Goal: Task Accomplishment & Management: Complete application form

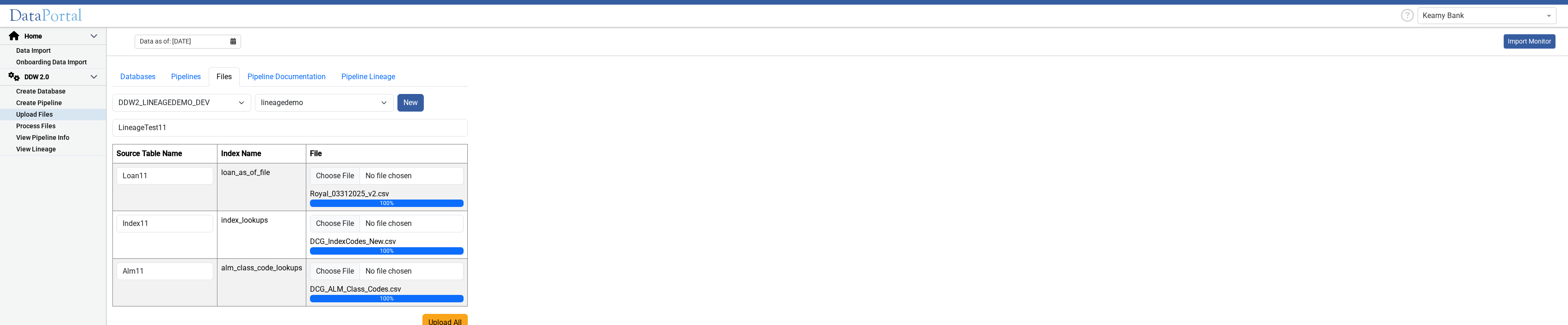
select select "7: Object"
select select "1: Object"
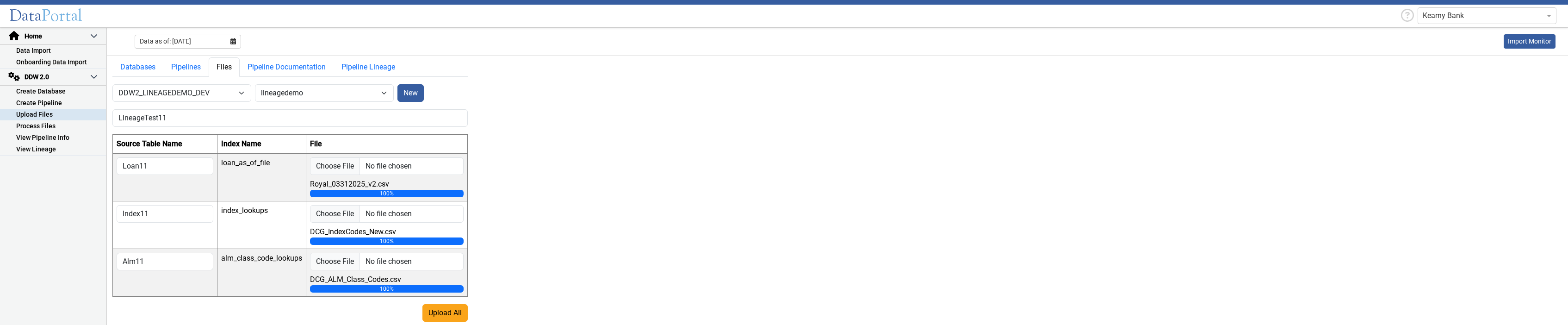
click at [739, 270] on main "Databases Pipelines Files Pipeline Documentation Pipeline Lineage -- Select Dat…" at bounding box center [837, 184] width 1461 height 276
click at [40, 48] on link "Data Import" at bounding box center [53, 50] width 106 height 11
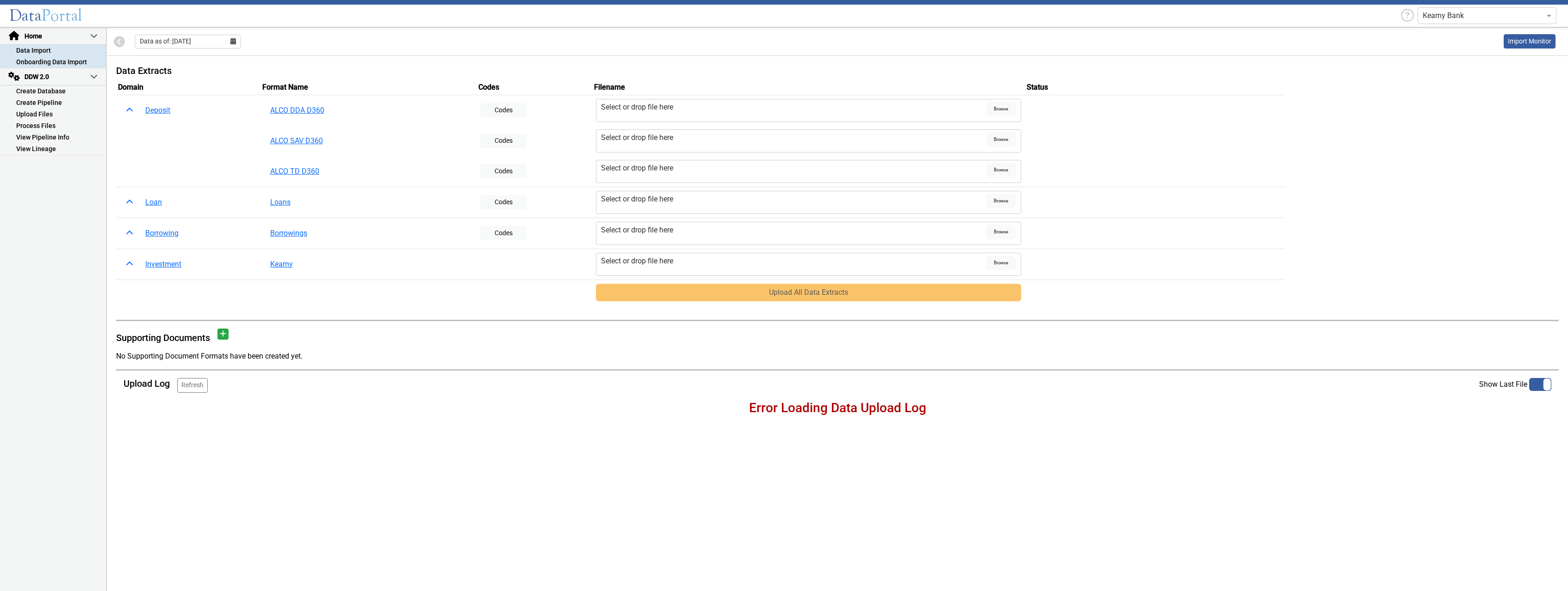
click at [46, 59] on link "Onboarding Data Import" at bounding box center [53, 62] width 106 height 11
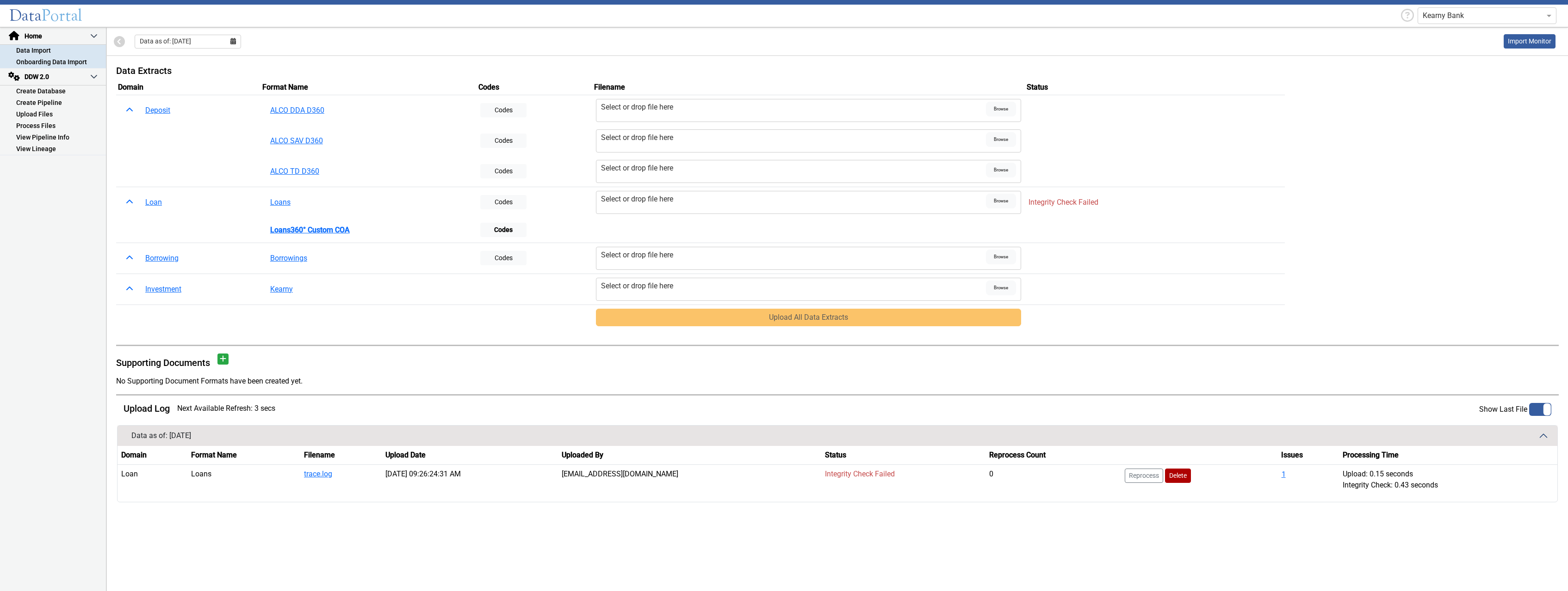
click at [70, 62] on link "Onboarding Data Import" at bounding box center [53, 62] width 106 height 11
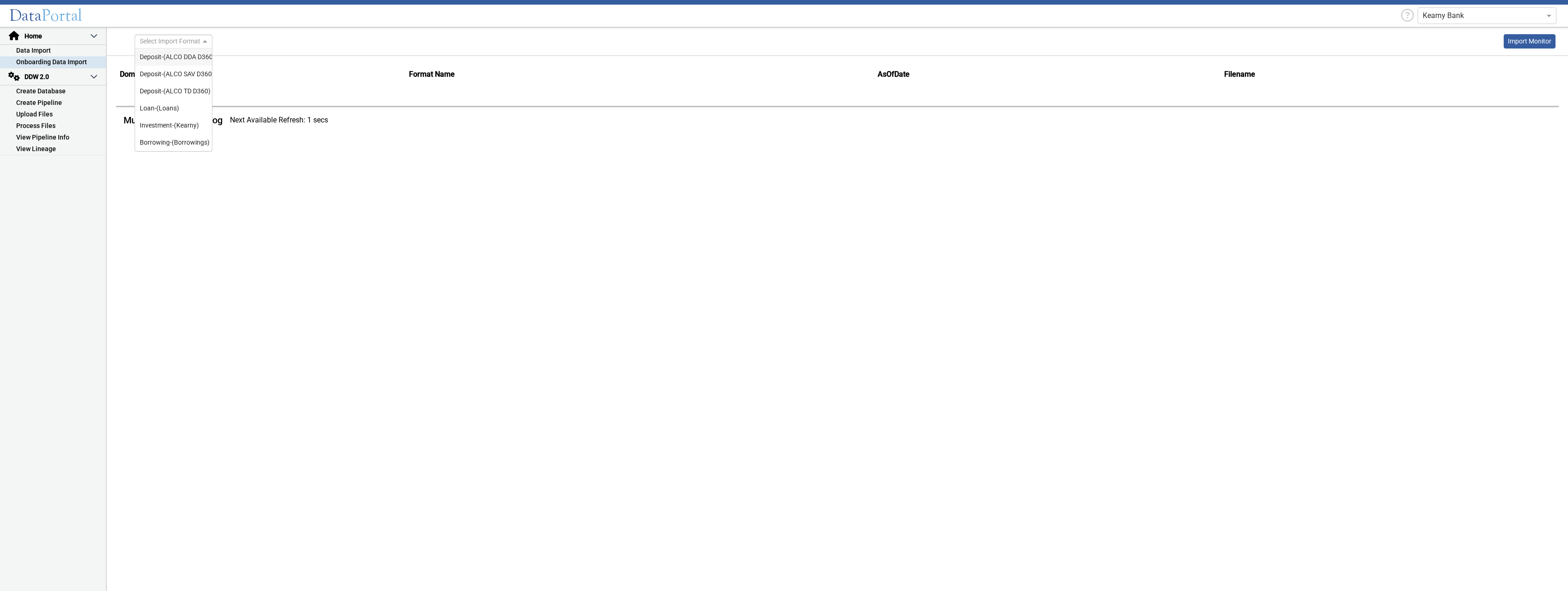
click at [203, 41] on span at bounding box center [206, 41] width 11 height 10
click at [44, 91] on link "Create Database" at bounding box center [53, 91] width 106 height 11
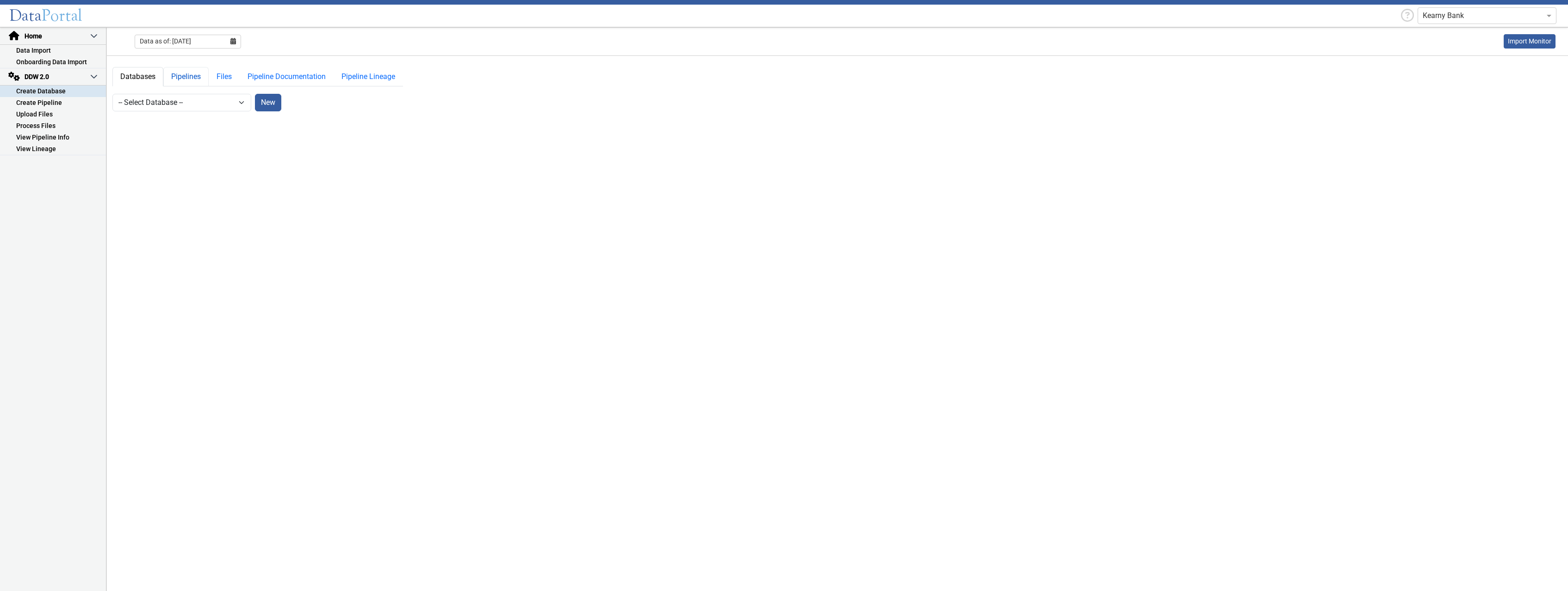
click at [185, 77] on link "Pipelines" at bounding box center [187, 77] width 46 height 19
click at [113, 94] on select "-- Select Database -- DDW2_DENIS2_API_DEV DDW2_DENIS3_API_DEV DDW2_DENIS4_API_D…" at bounding box center [182, 103] width 139 height 18
select select "7: Object"
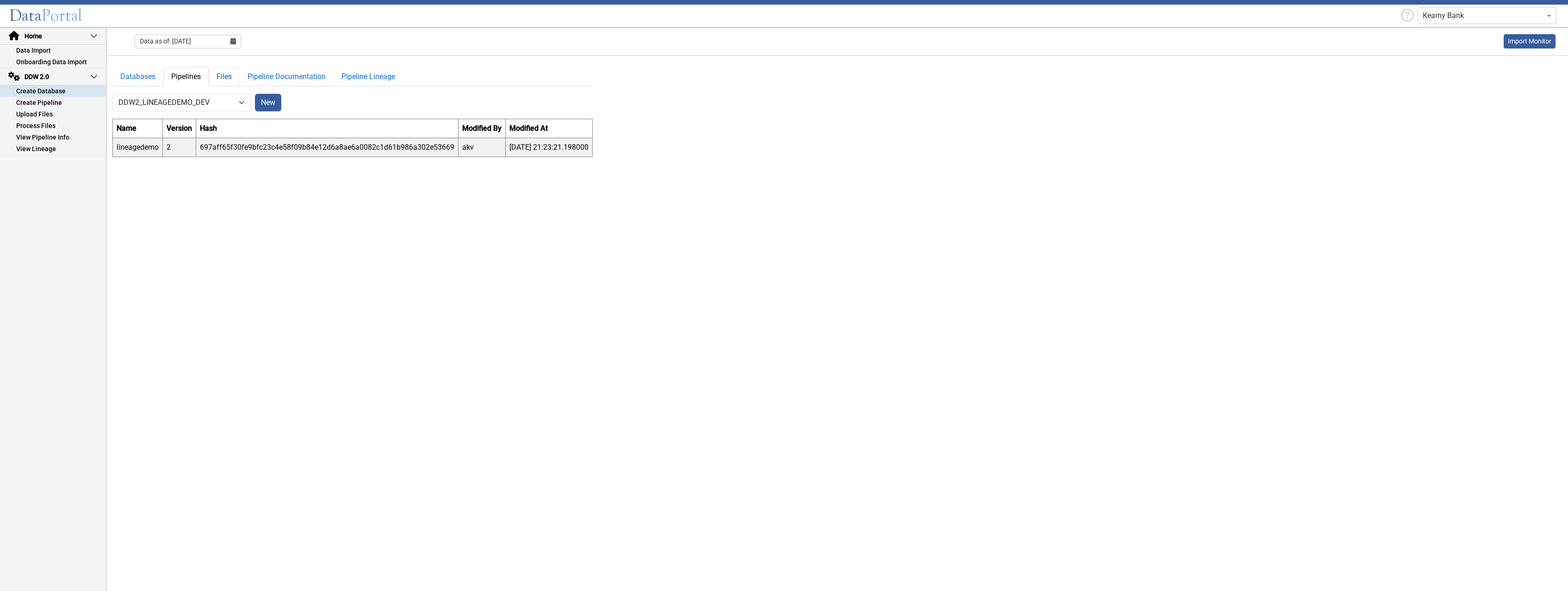
click at [223, 75] on link "Files" at bounding box center [223, 77] width 31 height 19
click at [194, 76] on link "Pipelines" at bounding box center [187, 77] width 46 height 19
click at [219, 74] on link "Files" at bounding box center [223, 77] width 31 height 19
click at [255, 94] on select "-- Select Pipeline -- lineagedemo" at bounding box center [325, 103] width 139 height 18
select select "1: Object"
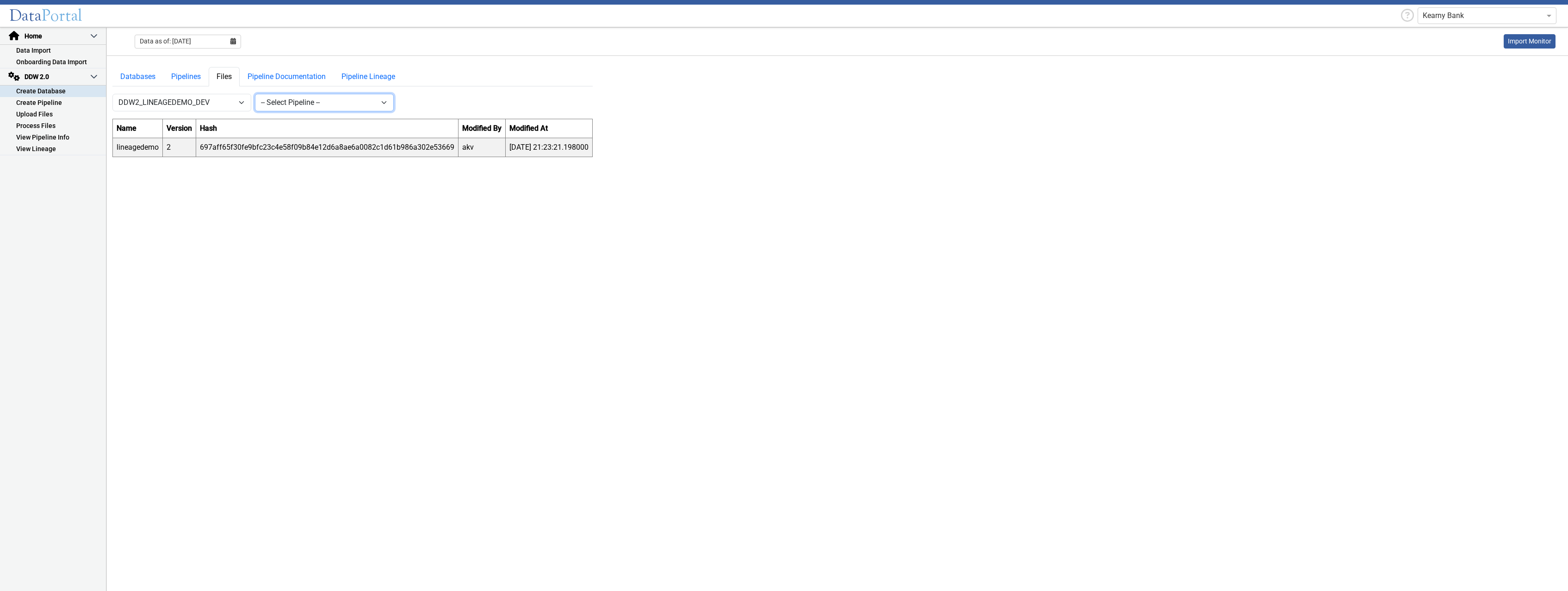
click option "lineagedemo" at bounding box center [0, 0] width 0 height 0
click at [412, 101] on button "New" at bounding box center [411, 103] width 26 height 18
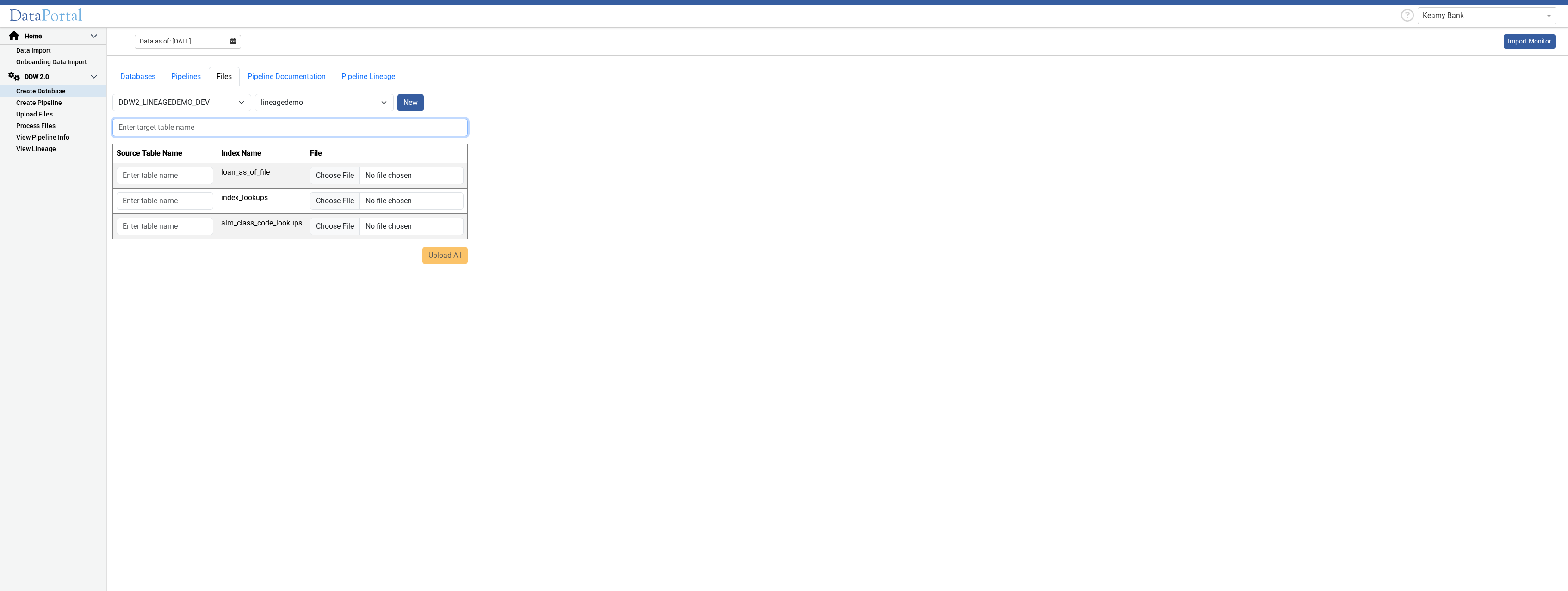
click at [282, 134] on input "text" at bounding box center [290, 128] width 355 height 18
click at [434, 254] on div "Upload All" at bounding box center [290, 256] width 355 height 18
click at [641, 237] on main "Databases Pipelines Files Pipeline Documentation Pipeline Lineage -- Select Dat…" at bounding box center [837, 164] width 1461 height 216
click at [587, 234] on main "Databases Pipelines Files Pipeline Documentation Pipeline Lineage -- Select Dat…" at bounding box center [837, 164] width 1461 height 216
click at [648, 142] on main "Databases Pipelines Files Pipeline Documentation Pipeline Lineage -- Select Dat…" at bounding box center [837, 164] width 1461 height 216
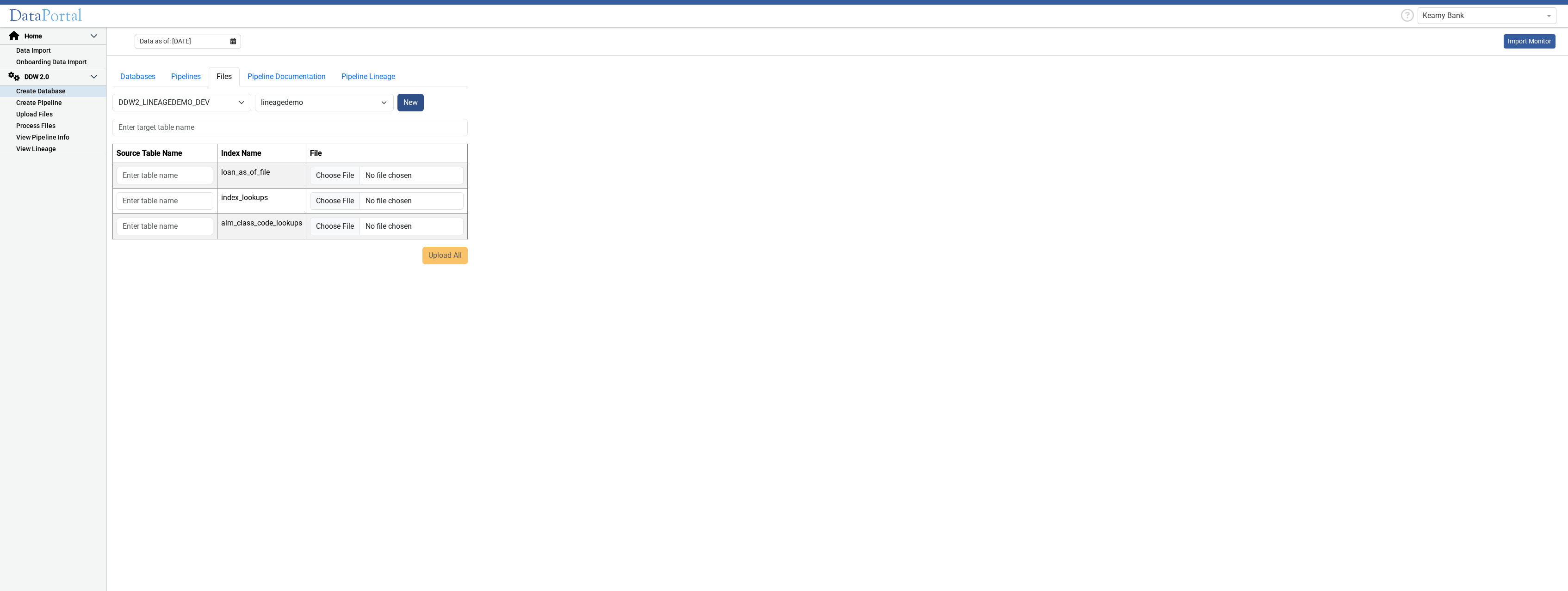
click at [409, 104] on button "New" at bounding box center [411, 103] width 26 height 18
click at [53, 98] on link "Create Pipeline" at bounding box center [53, 102] width 106 height 11
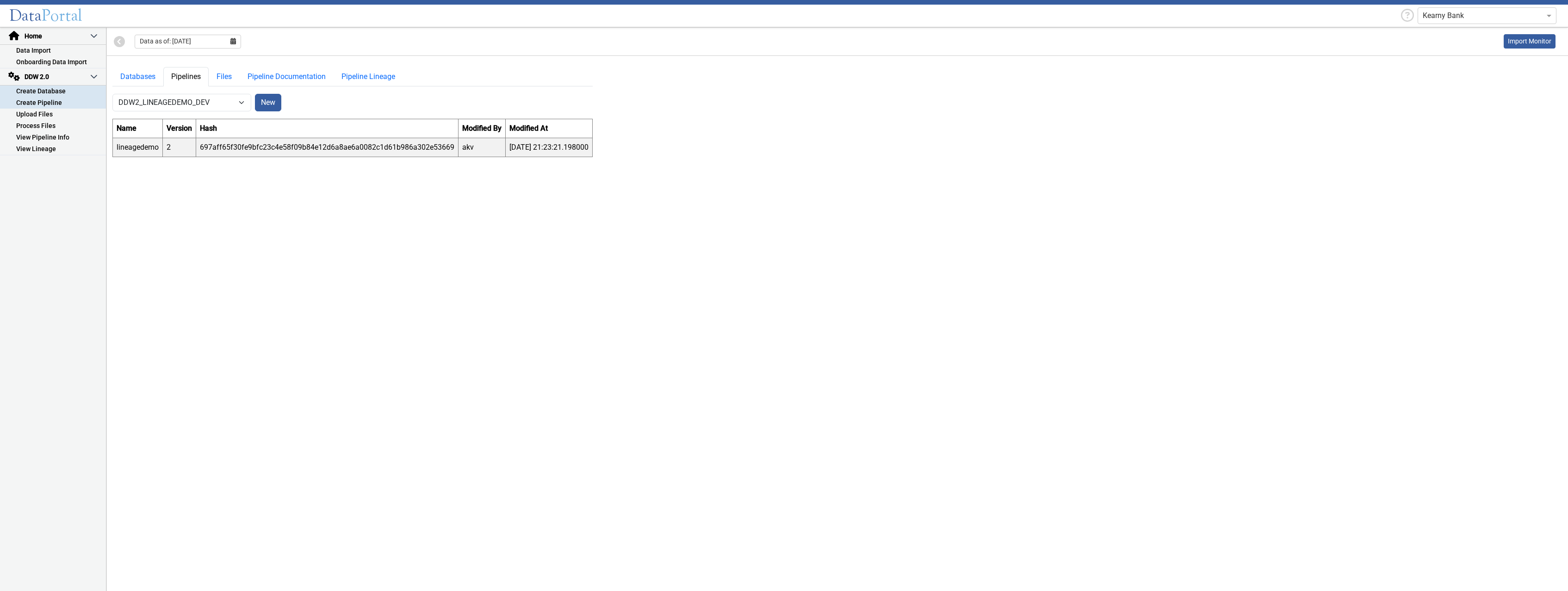
click at [50, 91] on link "Create Database" at bounding box center [53, 91] width 106 height 11
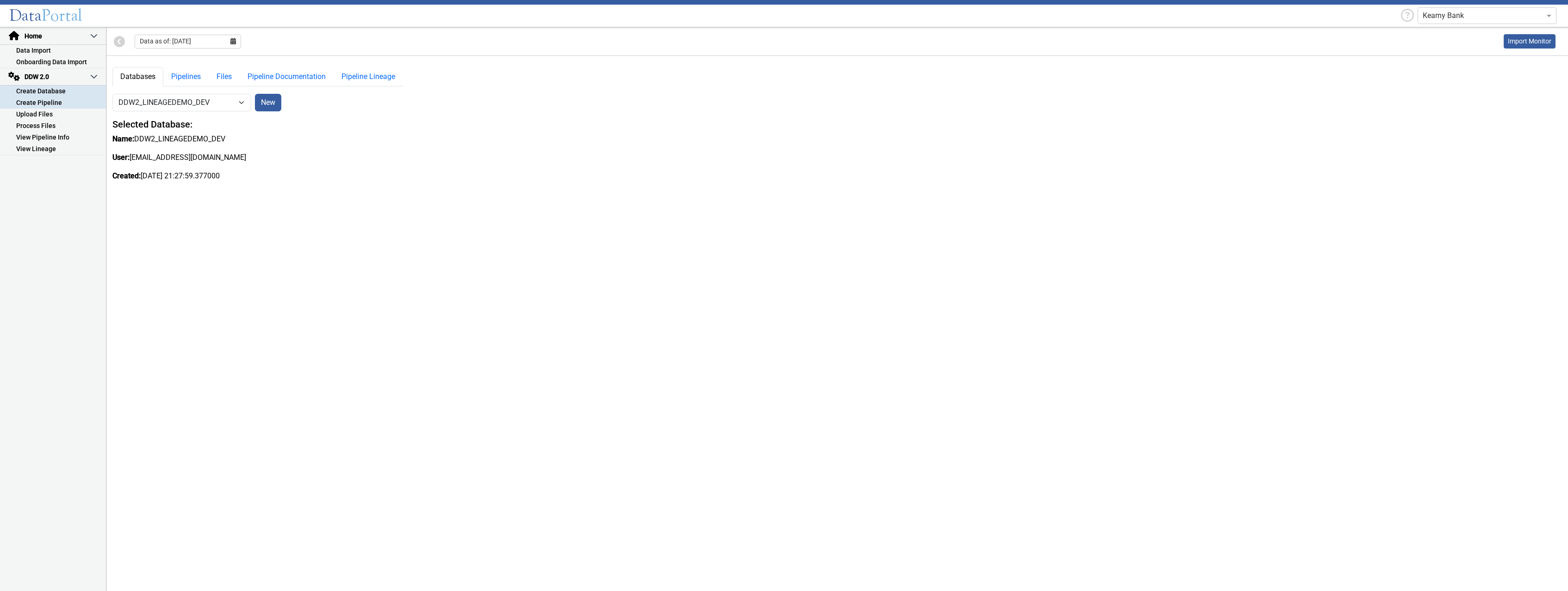
click at [48, 101] on link "Create Pipeline" at bounding box center [53, 102] width 106 height 11
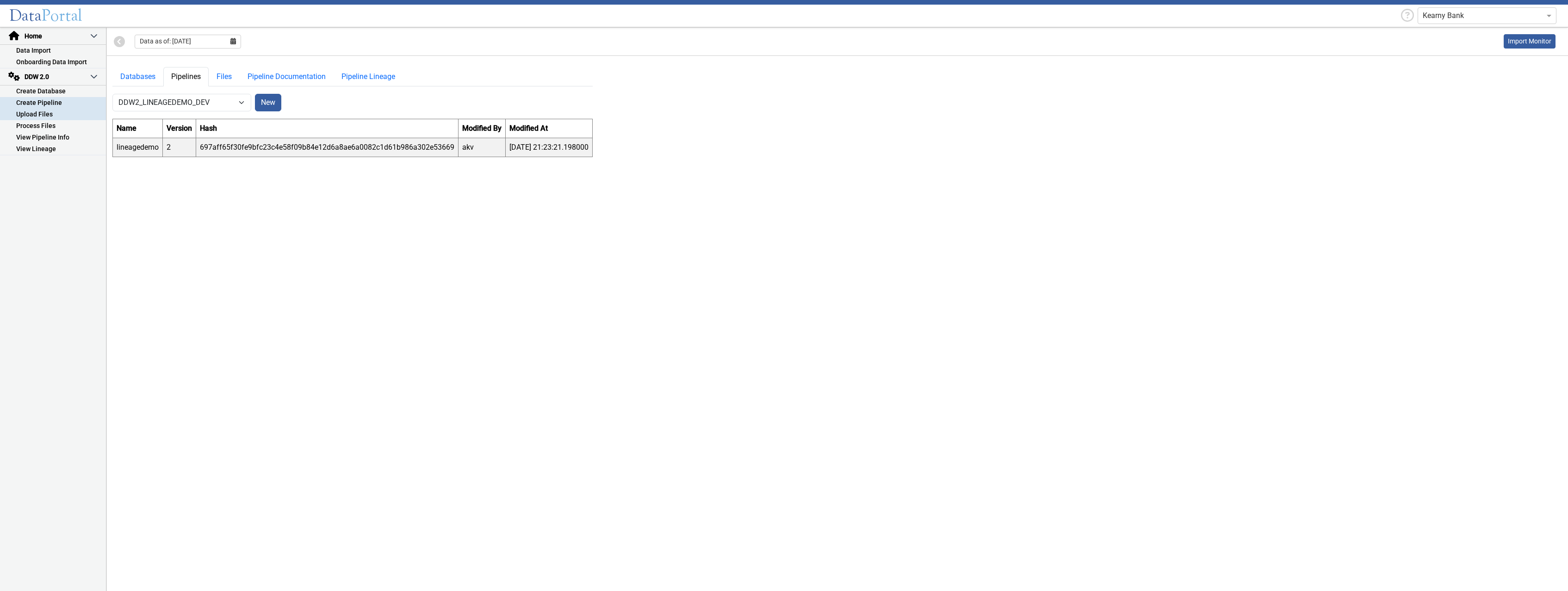
click at [48, 113] on link "Upload Files" at bounding box center [53, 114] width 106 height 11
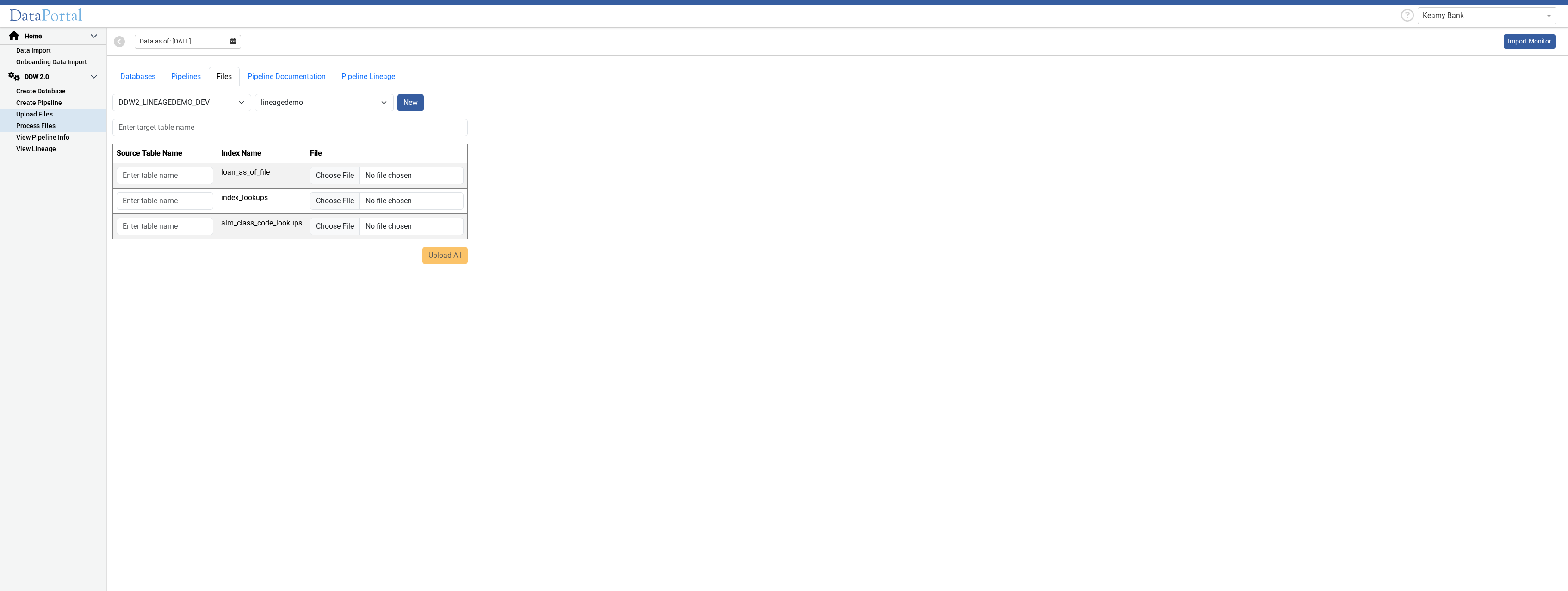
click at [50, 123] on link "Process Files" at bounding box center [53, 126] width 106 height 11
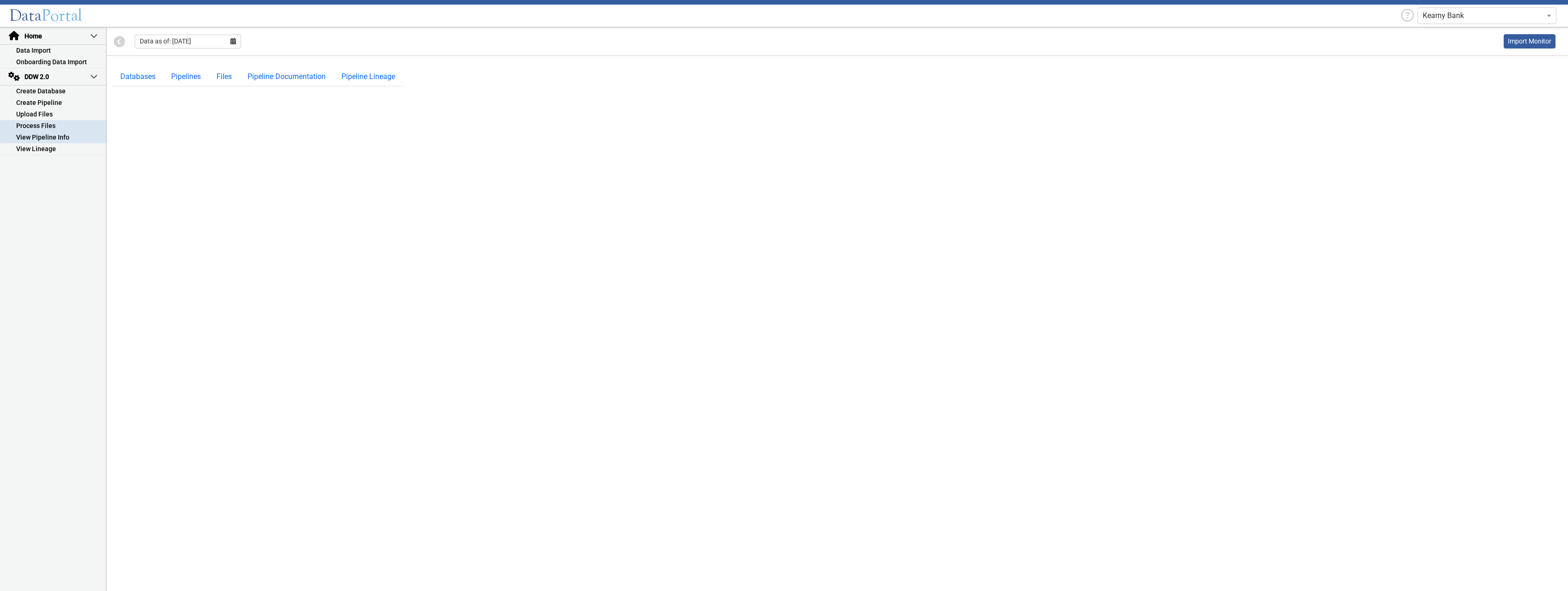
click at [50, 134] on link "View Pipeline Info" at bounding box center [53, 137] width 106 height 11
click at [49, 145] on link "View Lineage" at bounding box center [53, 149] width 106 height 11
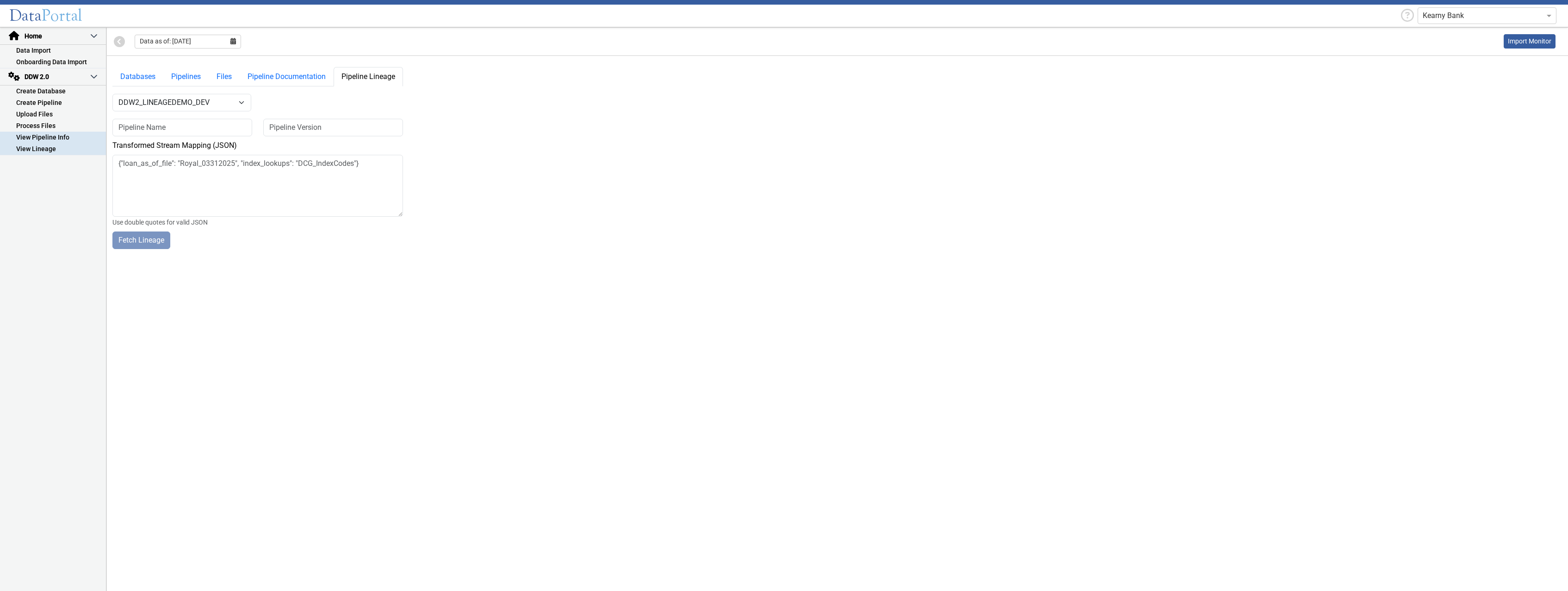
click at [51, 135] on link "View Pipeline Info" at bounding box center [53, 137] width 106 height 11
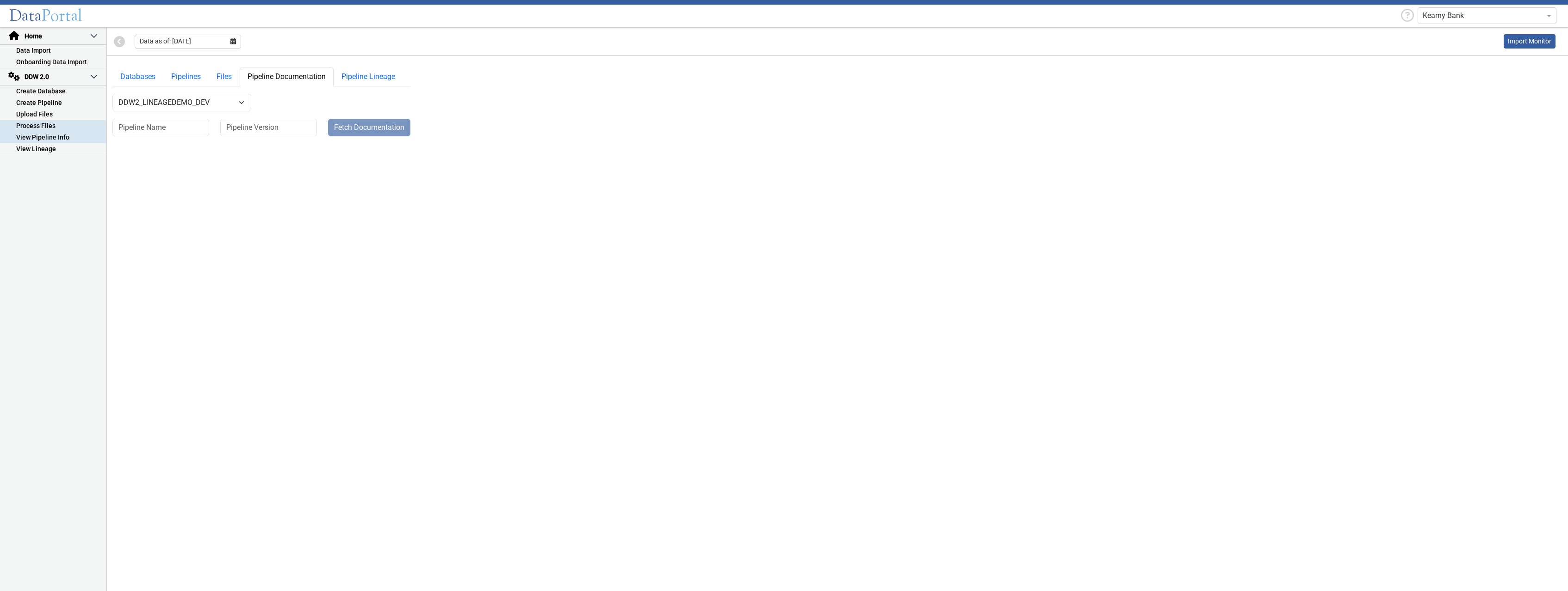
click at [51, 122] on link "Process Files" at bounding box center [53, 126] width 106 height 11
click at [50, 115] on link "Upload Files" at bounding box center [53, 114] width 106 height 11
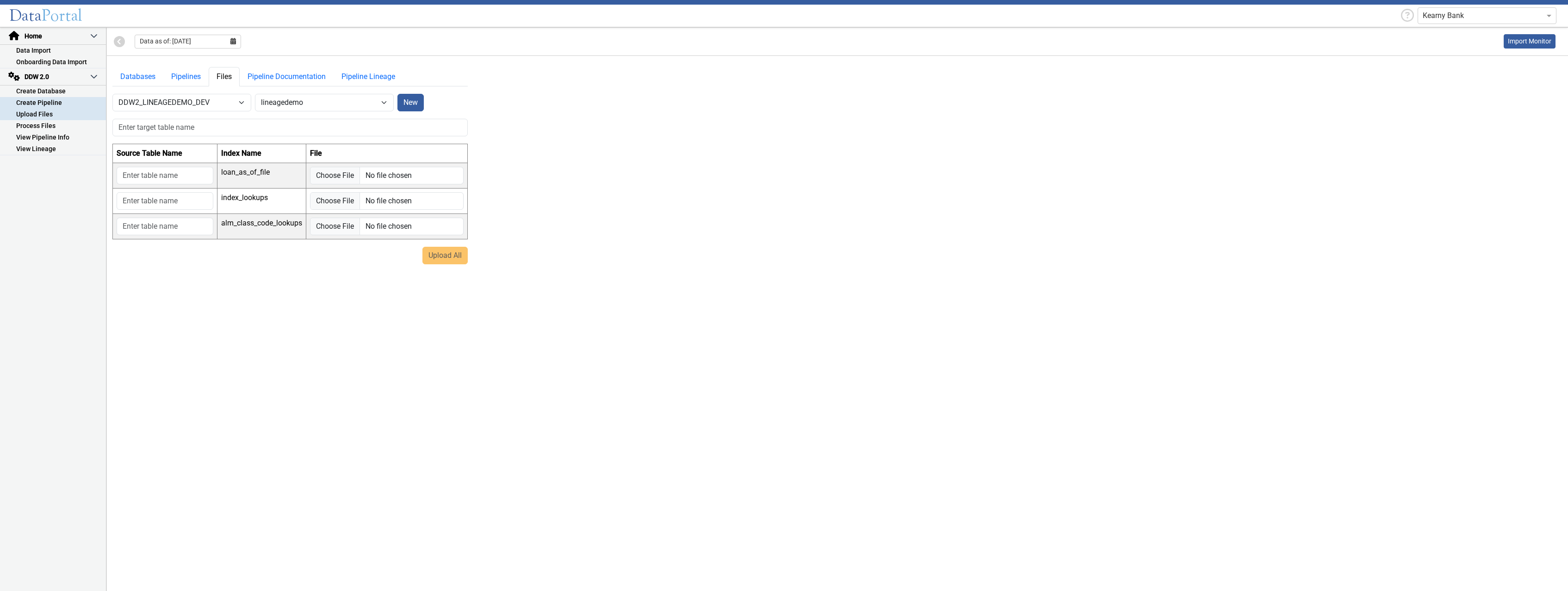
click at [55, 102] on link "Create Pipeline" at bounding box center [53, 102] width 106 height 11
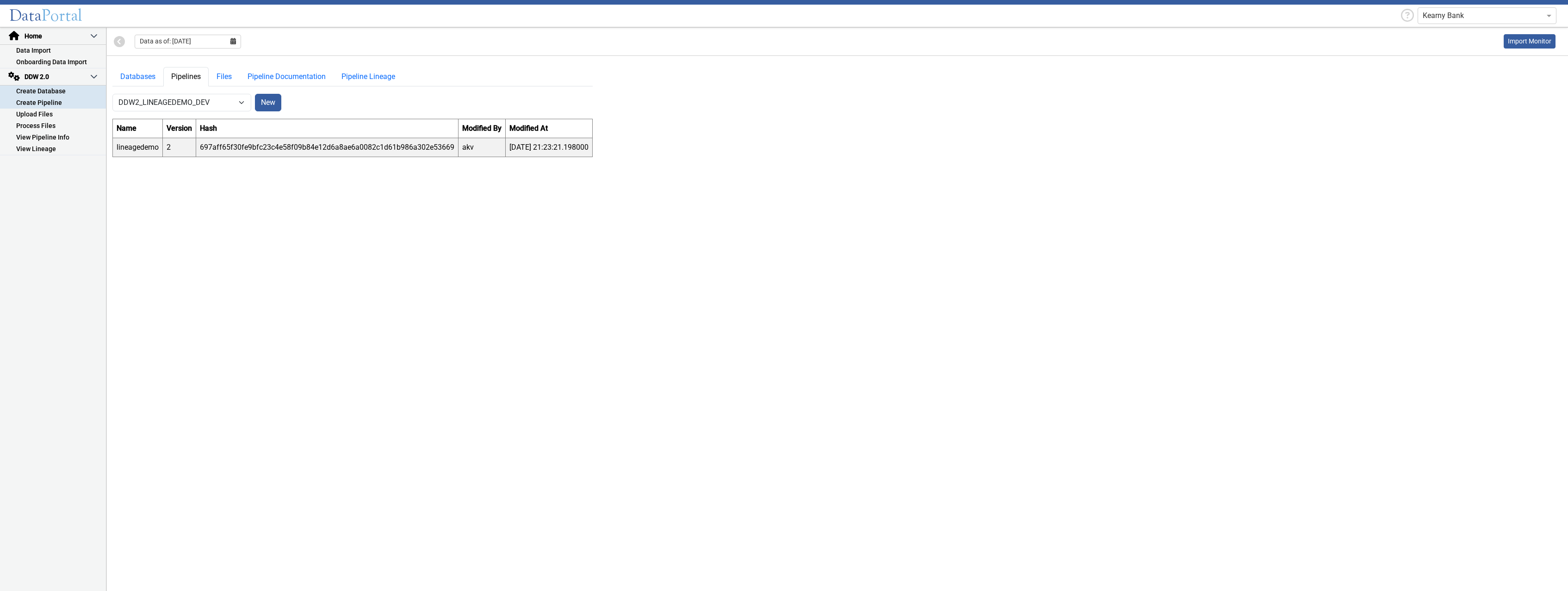
click at [54, 91] on link "Create Database" at bounding box center [53, 91] width 106 height 11
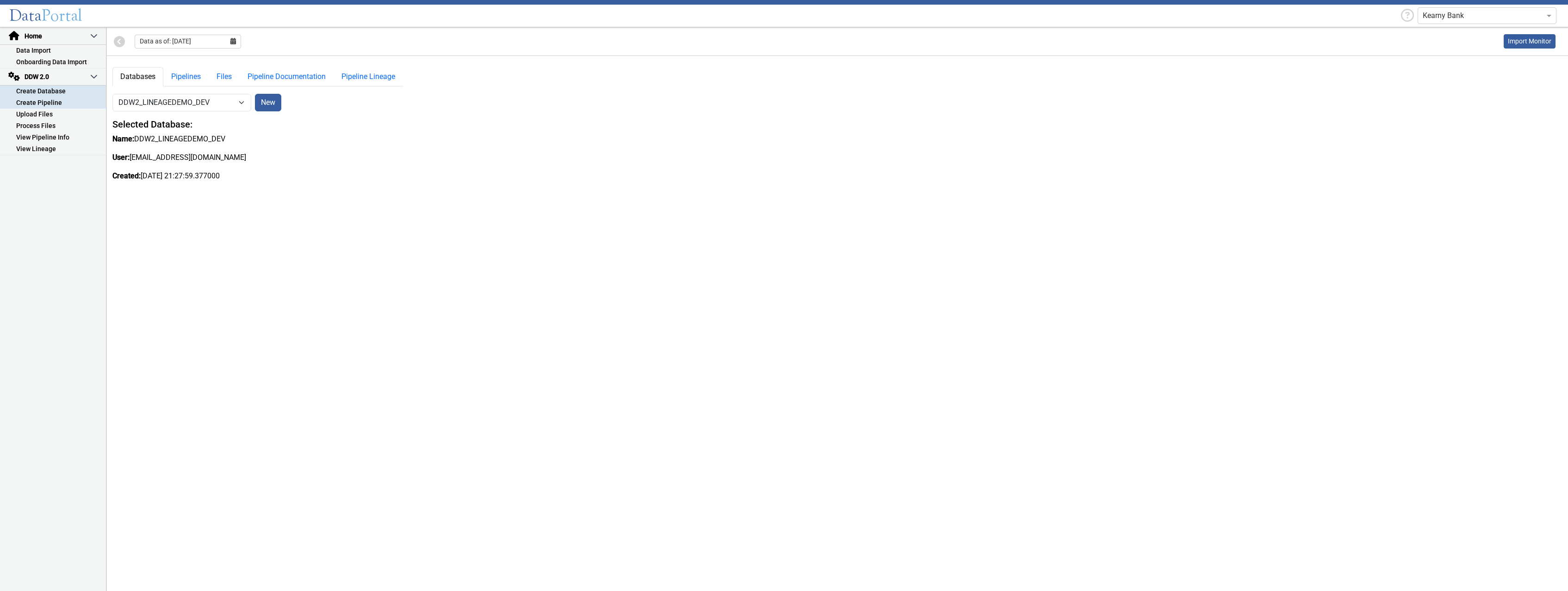
click at [52, 101] on link "Create Pipeline" at bounding box center [53, 102] width 106 height 11
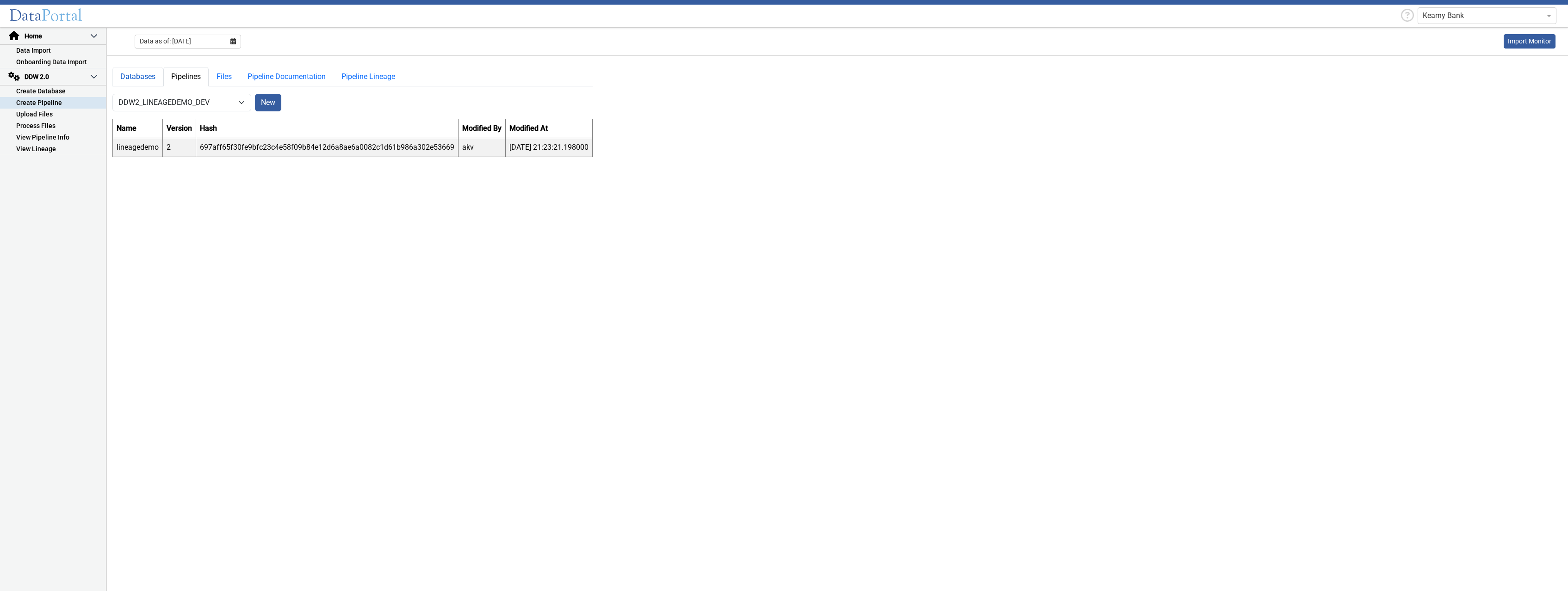
click at [142, 78] on link "Databases" at bounding box center [138, 77] width 51 height 19
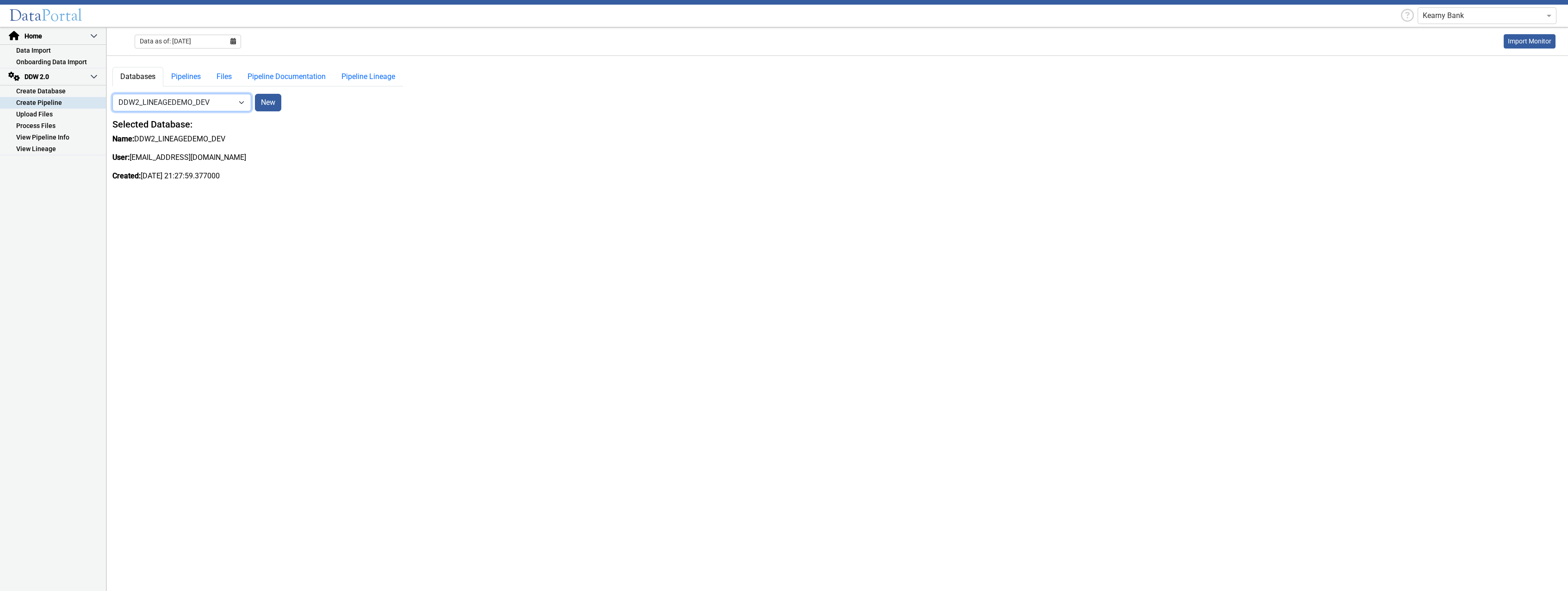
click at [113, 94] on select "-- Select Database -- DDW2_DENIS2_API_DEV DDW2_DENIS3_API_DEV DDW2_DENIS4_API_D…" at bounding box center [182, 103] width 139 height 18
drag, startPoint x: 238, startPoint y: 104, endPoint x: 65, endPoint y: 52, distance: 180.6
click at [65, 52] on link "Data Import" at bounding box center [53, 50] width 106 height 11
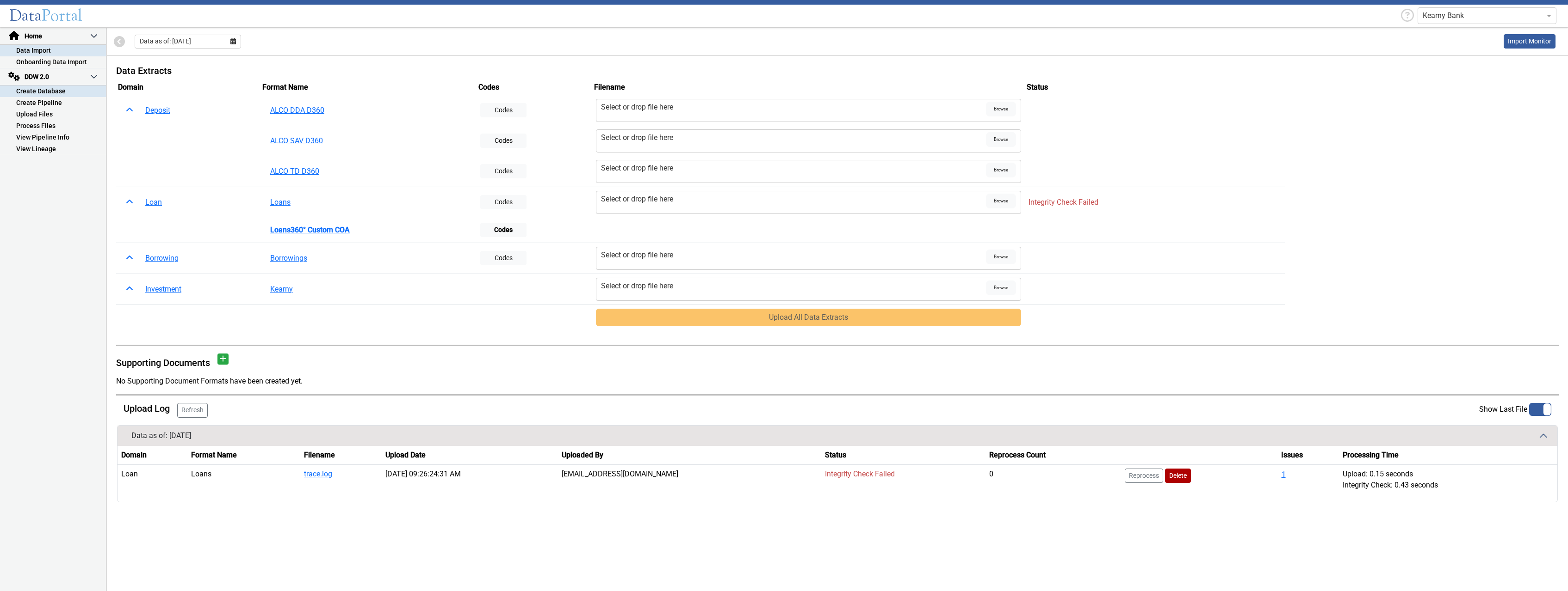
click at [44, 89] on link "Create Database" at bounding box center [53, 91] width 106 height 11
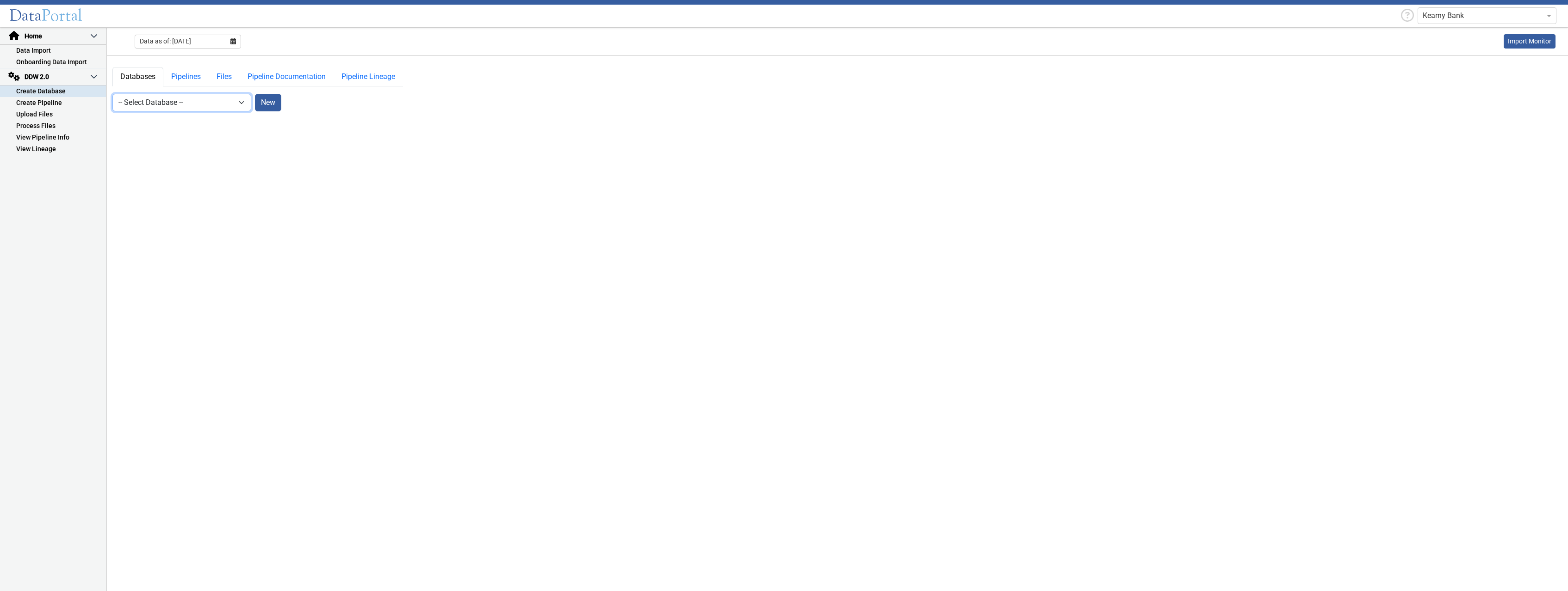
click at [113, 94] on select "-- Select Database -- DDW2_DENIS2_API_DEV DDW2_DENIS3_API_DEV DDW2_DENIS4_API_D…" at bounding box center [182, 103] width 139 height 18
select select "9: Object"
click at [187, 80] on link "Pipelines" at bounding box center [187, 77] width 46 height 19
click at [217, 75] on link "Files" at bounding box center [223, 77] width 31 height 19
click at [255, 94] on select "-- Select Pipeline --" at bounding box center [325, 103] width 139 height 18
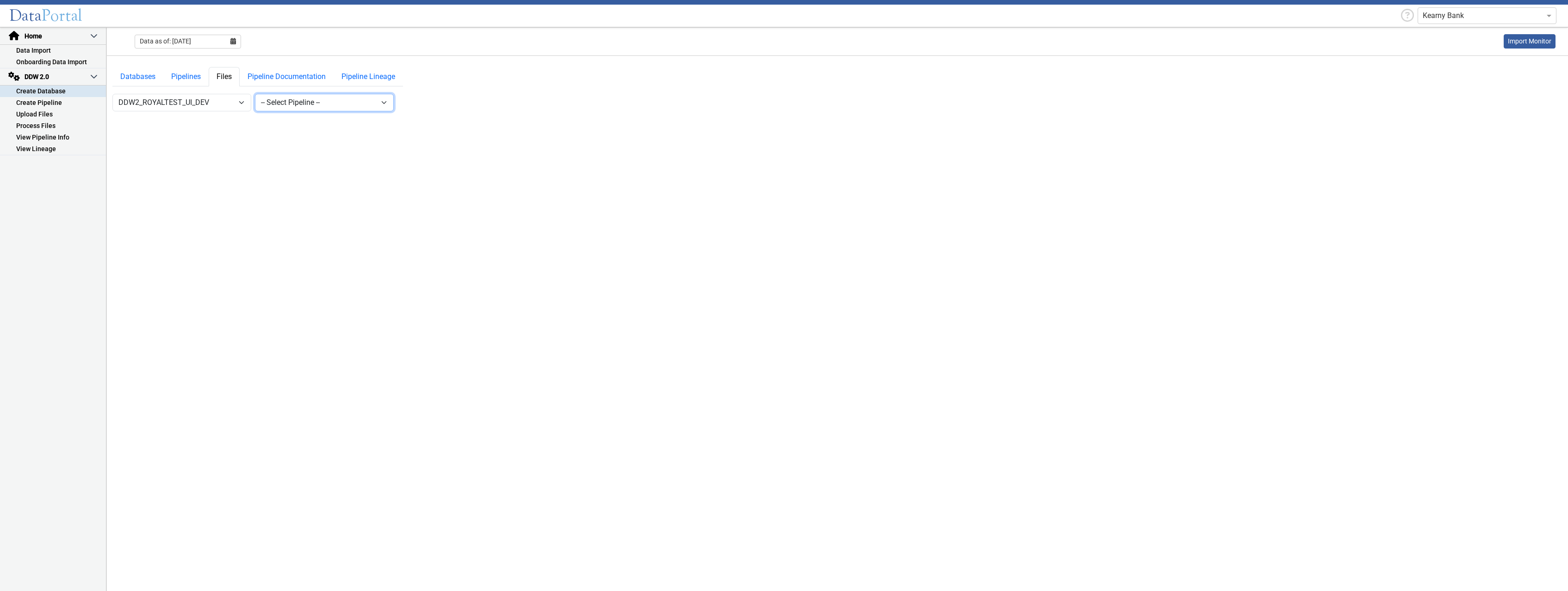
click at [304, 103] on select "-- Select Pipeline --" at bounding box center [325, 103] width 139 height 18
click at [194, 75] on link "Pipelines" at bounding box center [187, 77] width 46 height 19
click at [113, 94] on select "-- Select Database -- DDW2_DENIS2_API_DEV DDW2_DENIS3_API_DEV DDW2_DENIS4_API_D…" at bounding box center [182, 103] width 139 height 18
select select "8: Object"
click at [113, 94] on select "-- Select Database -- DDW2_DENIS2_API_DEV DDW2_DENIS3_API_DEV DDW2_DENIS4_API_D…" at bounding box center [182, 103] width 139 height 18
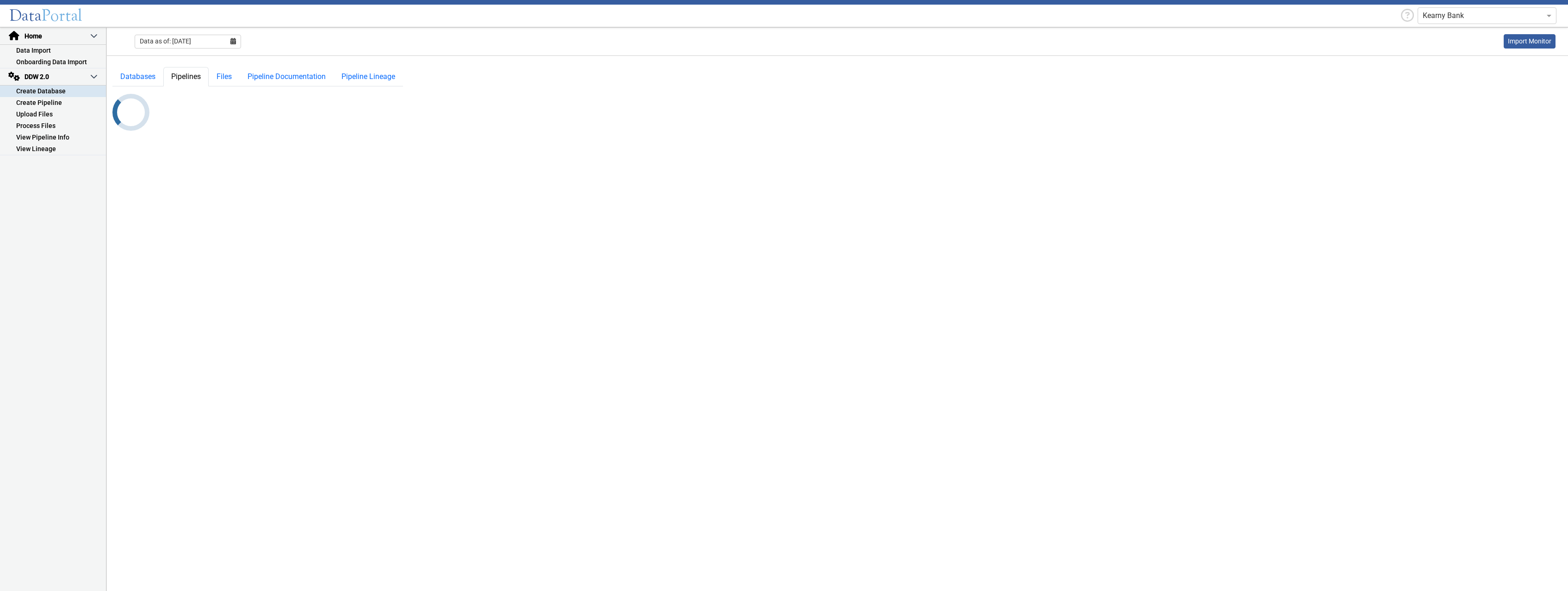
select select "7: Object"
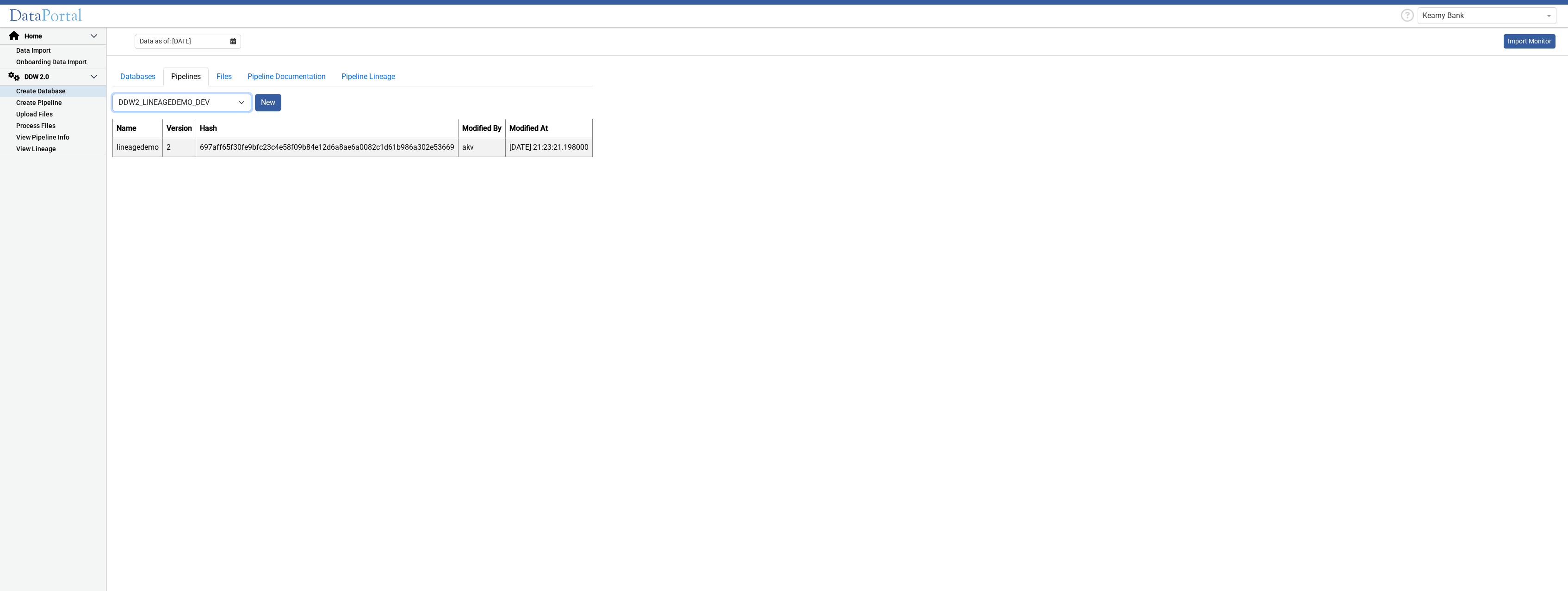
click at [113, 94] on select "-- Select Database -- DDW2_DENIS2_API_DEV DDW2_DENIS3_API_DEV DDW2_DENIS4_API_D…" at bounding box center [182, 103] width 139 height 18
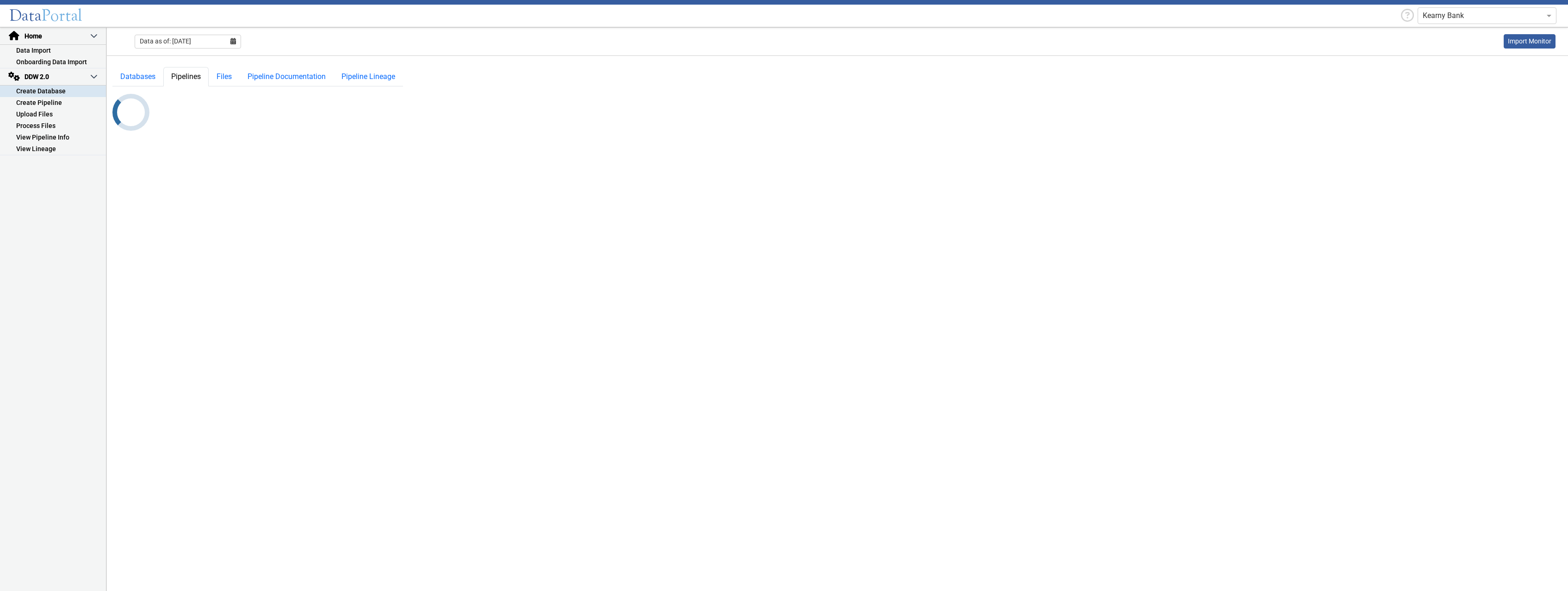
select select "10: Object"
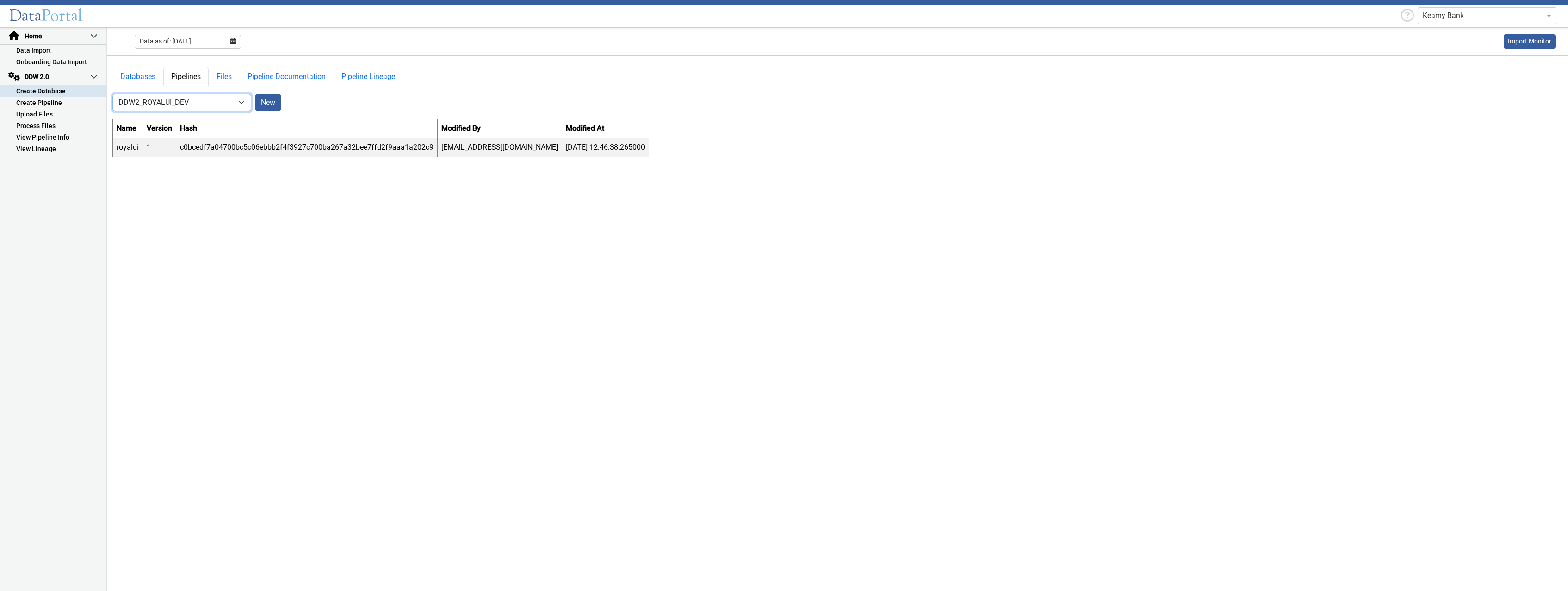
click at [113, 94] on select "-- Select Database -- DDW2_DENIS2_API_DEV DDW2_DENIS3_API_DEV DDW2_DENIS4_API_D…" at bounding box center [182, 103] width 139 height 18
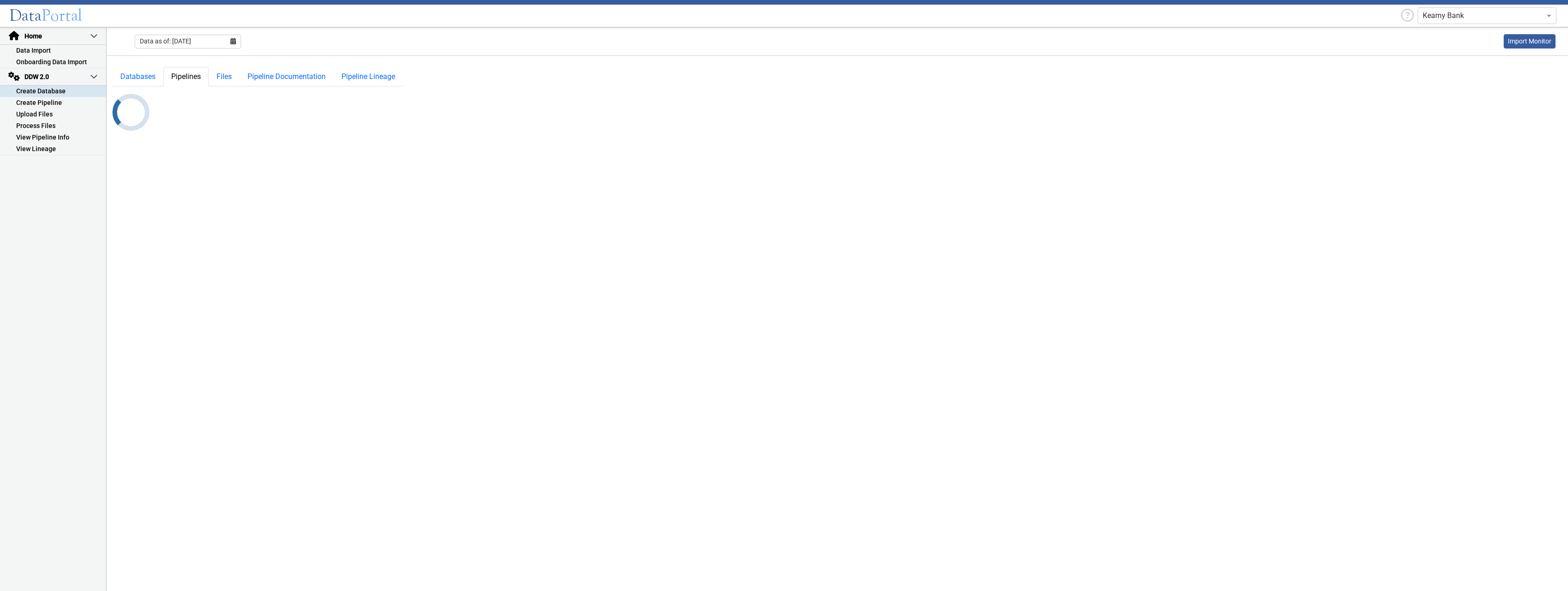
select select "11: Object"
click at [113, 94] on select "-- Select Database -- DDW2_DENIS2_API_DEV DDW2_DENIS3_API_DEV DDW2_DENIS4_API_D…" at bounding box center [182, 103] width 139 height 18
select select "10: Object"
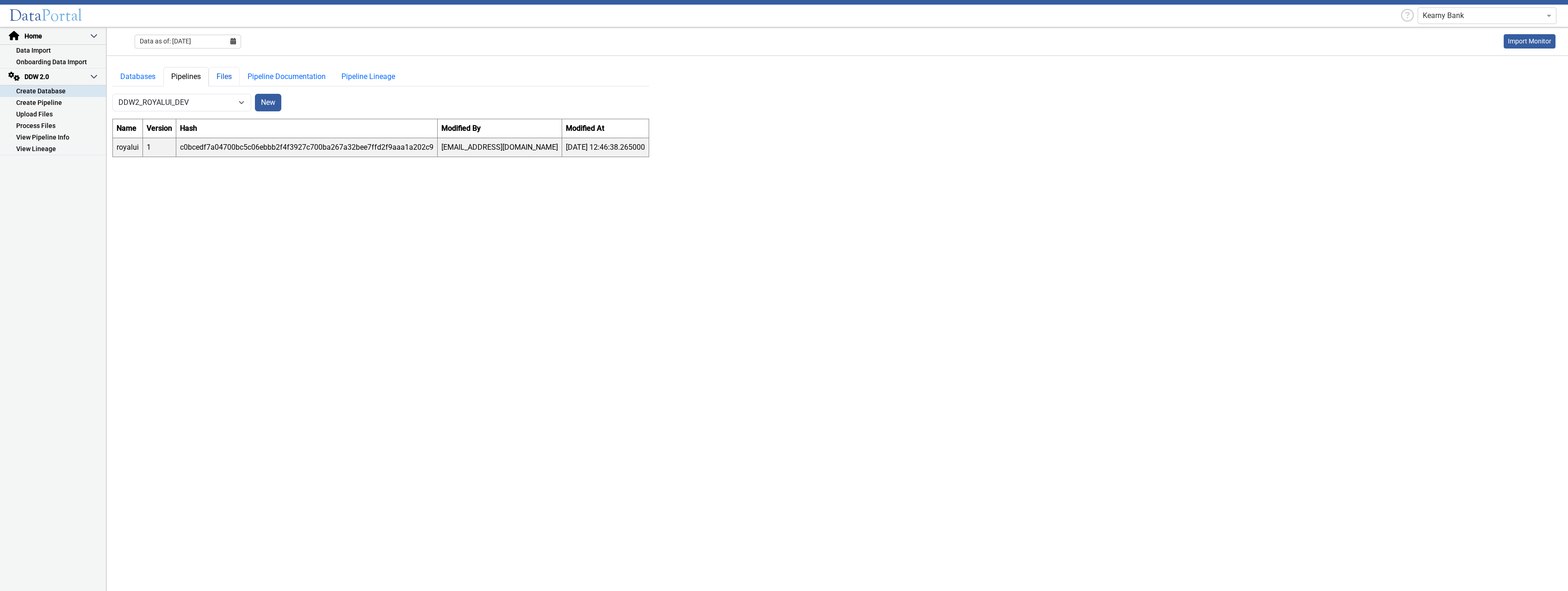
click at [227, 76] on link "Files" at bounding box center [223, 77] width 31 height 19
click at [255, 94] on select "-- Select Pipeline -- [GEOGRAPHIC_DATA]" at bounding box center [325, 103] width 139 height 18
click option "royalui" at bounding box center [0, 0] width 0 height 0
click at [417, 103] on button "New" at bounding box center [411, 103] width 26 height 18
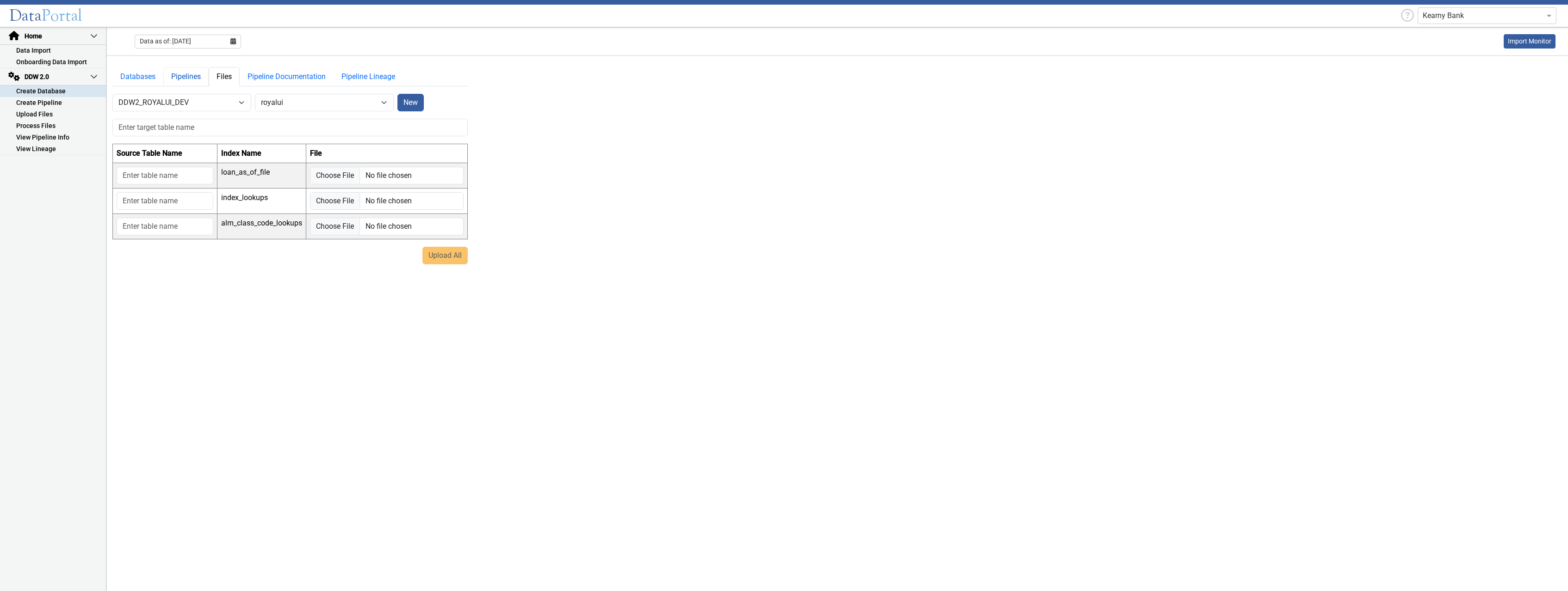
click at [199, 80] on link "Pipelines" at bounding box center [187, 77] width 46 height 19
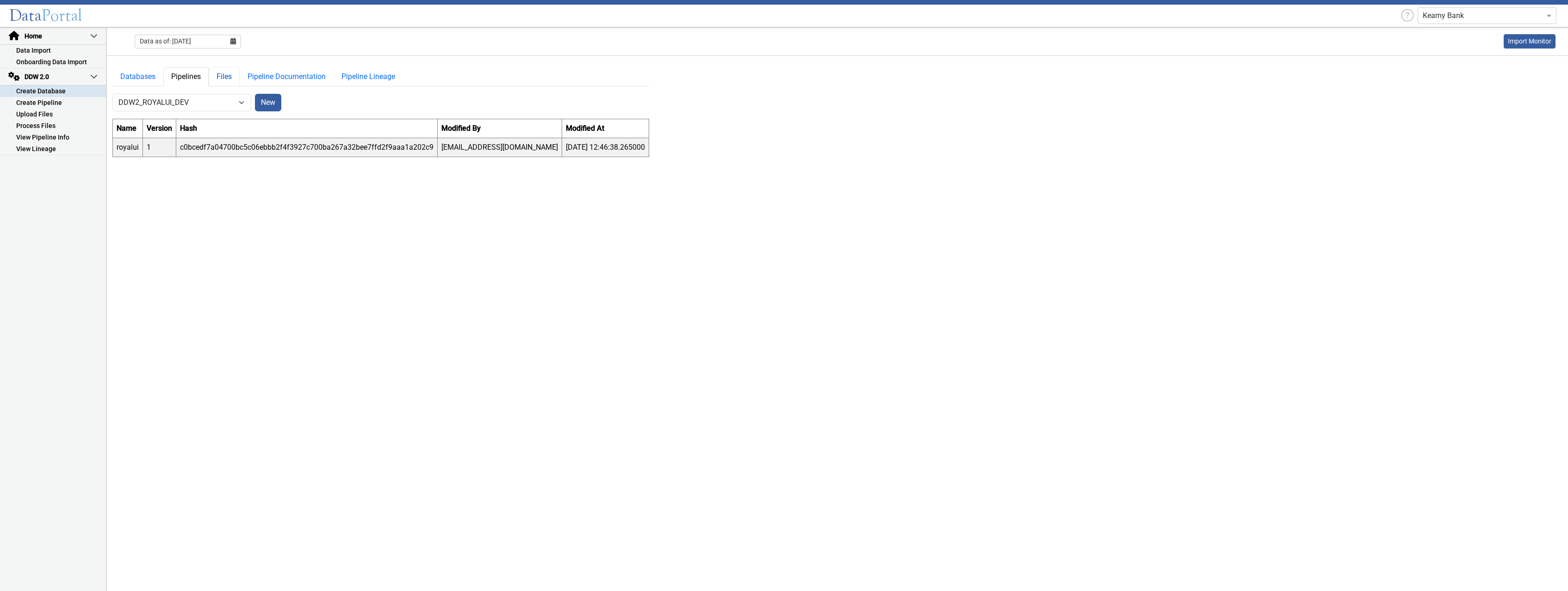
click at [221, 77] on link "Files" at bounding box center [223, 77] width 31 height 19
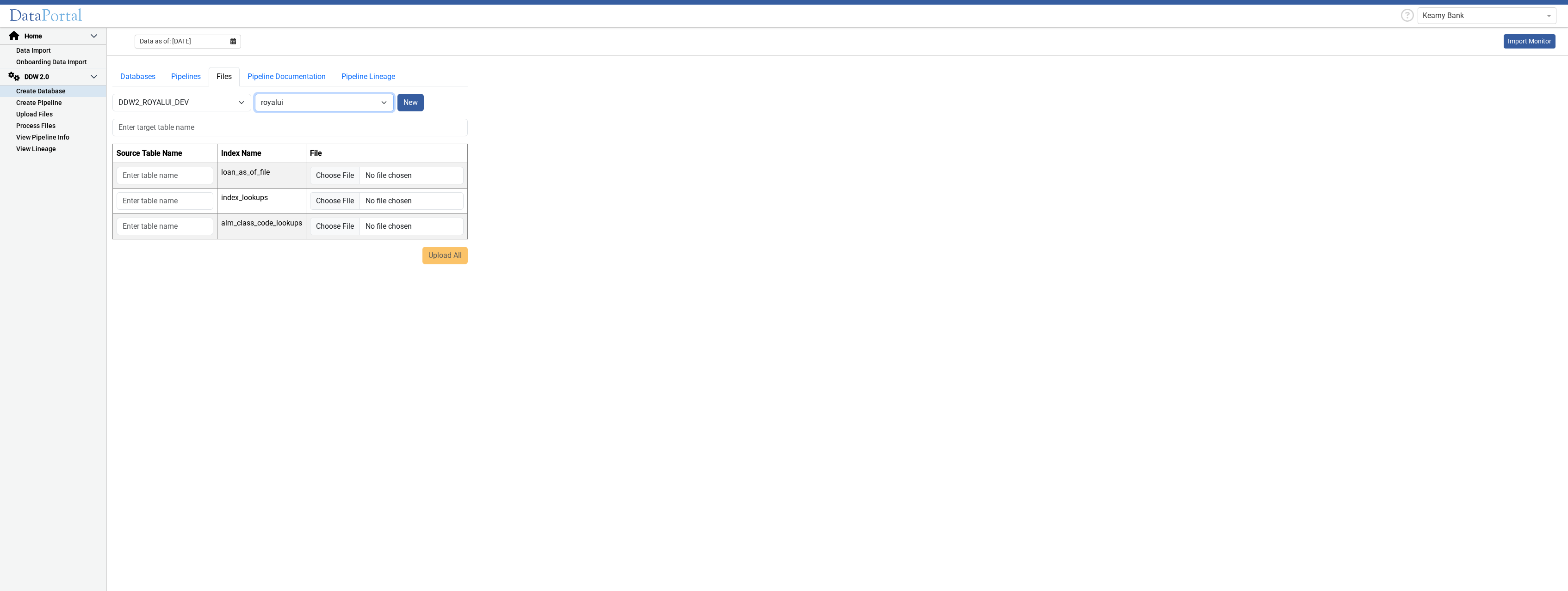
click at [255, 94] on select "-- Select Pipeline -- [GEOGRAPHIC_DATA]" at bounding box center [325, 103] width 139 height 18
click option "-- Select Pipeline --" at bounding box center [0, 0] width 0 height 0
click at [255, 94] on select "-- Select Pipeline -- [GEOGRAPHIC_DATA]" at bounding box center [325, 103] width 139 height 18
click option "royalui" at bounding box center [0, 0] width 0 height 0
click at [255, 94] on select "-- Select Pipeline -- [GEOGRAPHIC_DATA]" at bounding box center [325, 103] width 139 height 18
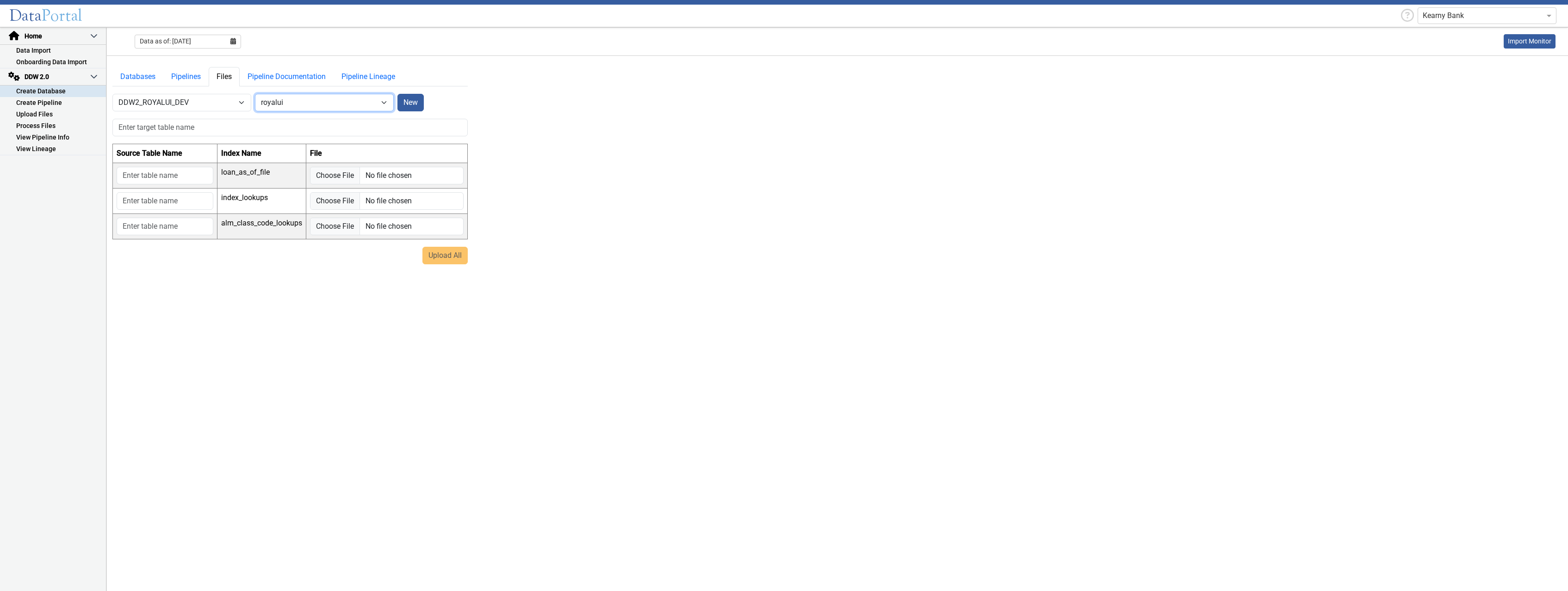
select select "0: null"
click option "-- Select Pipeline --" at bounding box center [0, 0] width 0 height 0
click at [219, 131] on input "text" at bounding box center [290, 128] width 355 height 18
